Goal: Book appointment/travel/reservation

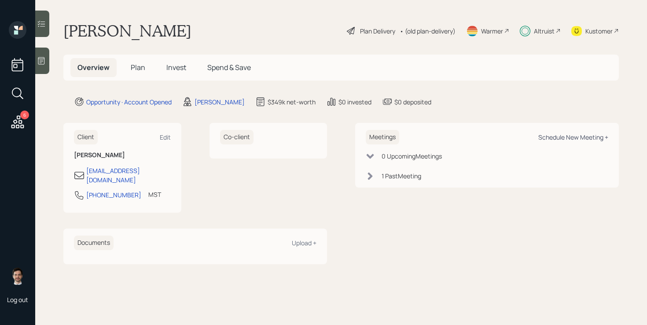
click at [582, 135] on div "Schedule New Meeting +" at bounding box center [573, 137] width 70 height 8
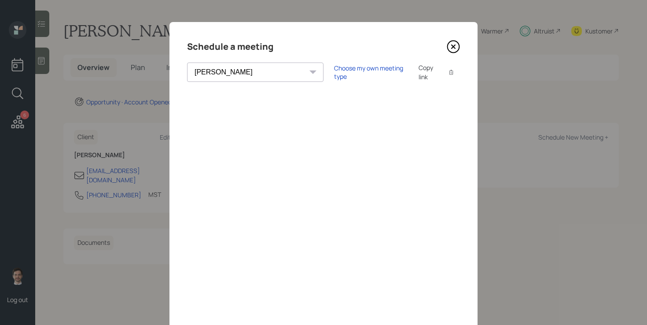
click at [239, 67] on select "Theresa Spinello Matthew Burke Aleksandra Szegda Eitan Bar-David Ian Yamey Trev…" at bounding box center [255, 71] width 136 height 19
select select "ade3b313-576a-42c5-b346-1eb294908ae6"
click at [187, 62] on select "Theresa Spinello Matthew Burke Aleksandra Szegda Eitan Bar-David Ian Yamey Trev…" at bounding box center [255, 71] width 136 height 19
click at [334, 74] on div "Choose my own meeting type" at bounding box center [371, 72] width 74 height 17
